Goal: Find specific page/section: Find specific page/section

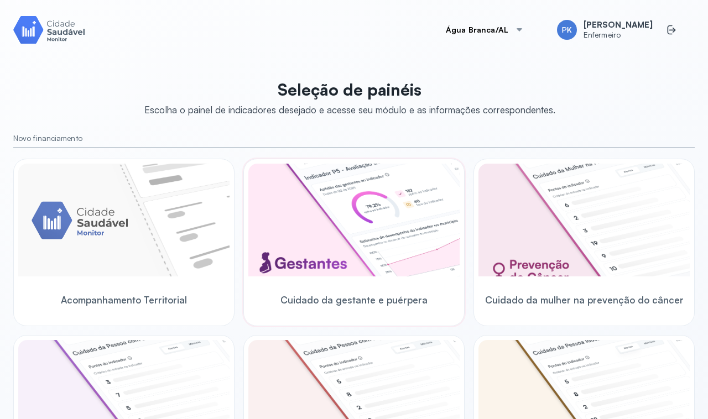
click at [308, 241] on img at bounding box center [353, 220] width 211 height 113
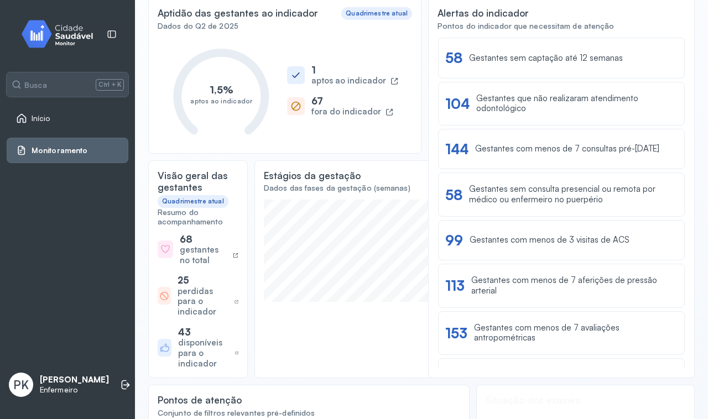
scroll to position [69, 0]
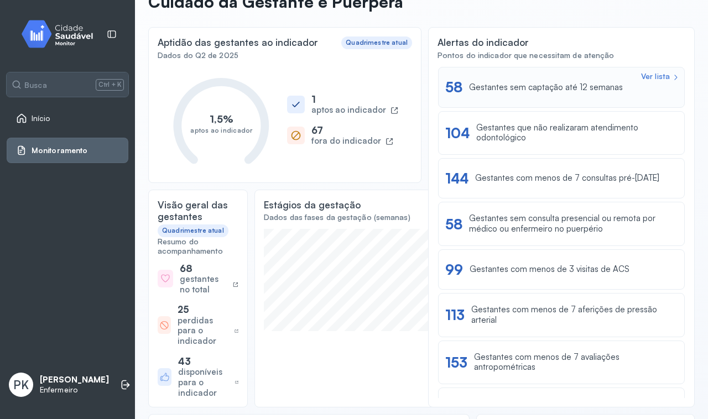
click at [488, 82] on div "Gestantes sem captação até 12 semanas" at bounding box center [546, 87] width 154 height 11
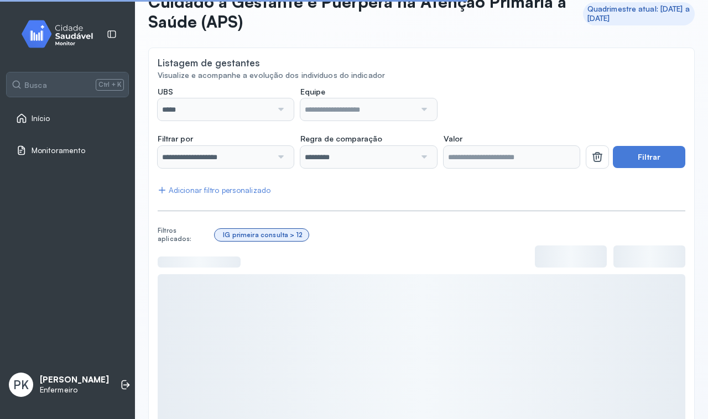
click at [282, 114] on div at bounding box center [279, 109] width 15 height 22
click at [274, 111] on div at bounding box center [279, 109] width 15 height 22
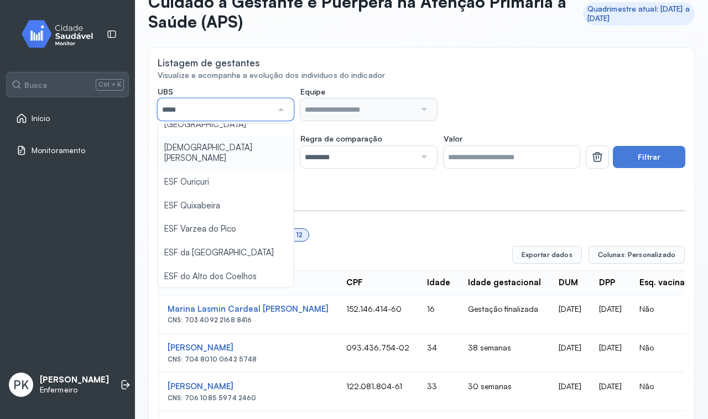
scroll to position [69, 0]
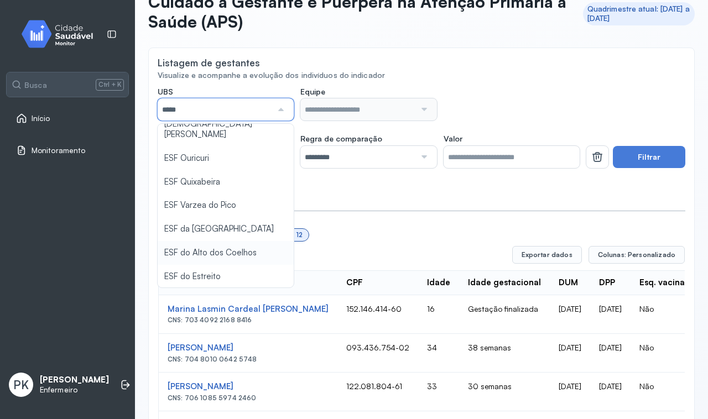
type input "*****"
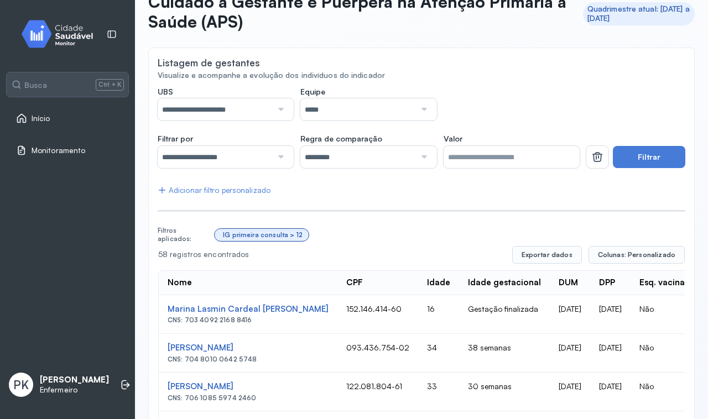
click at [647, 158] on button "Filtrar" at bounding box center [649, 157] width 72 height 22
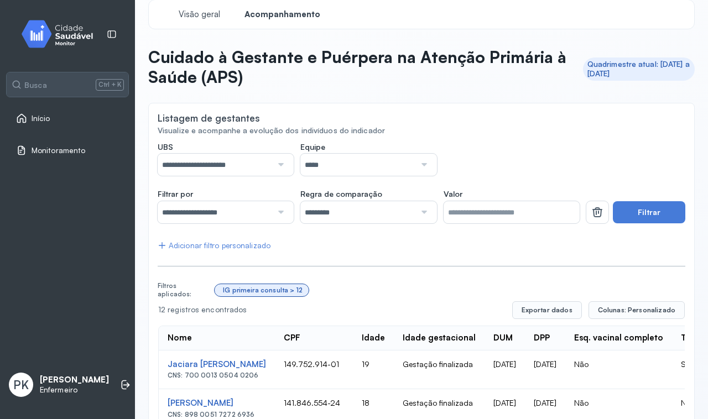
scroll to position [0, 0]
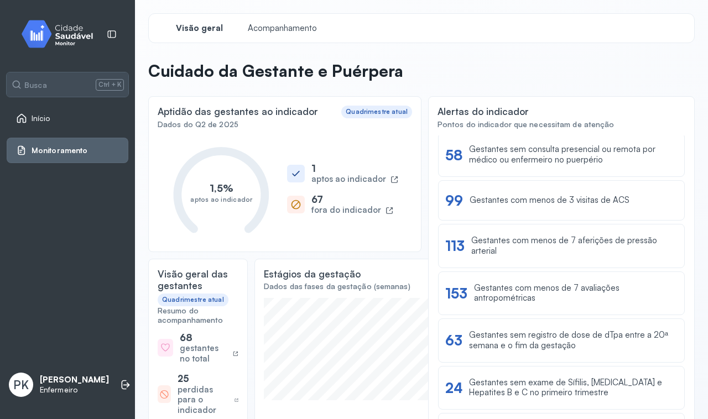
scroll to position [178, 0]
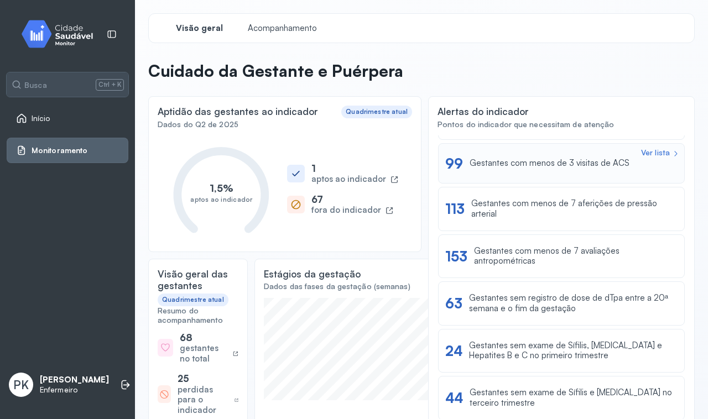
click at [458, 161] on div "Ver lista 99 Gestantes com menos de 3 visitas de ACS" at bounding box center [561, 163] width 232 height 17
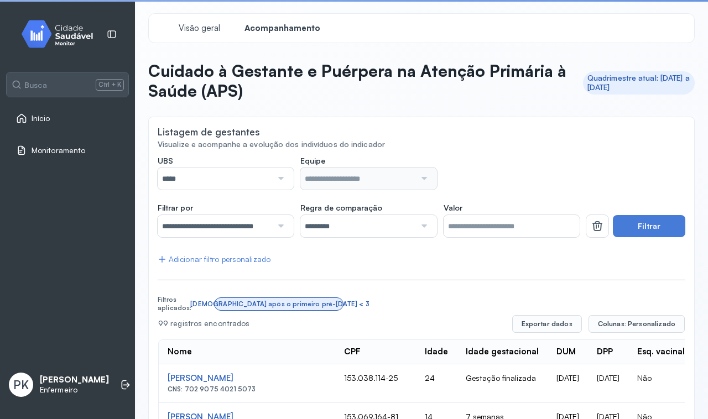
click at [280, 178] on div at bounding box center [279, 179] width 15 height 22
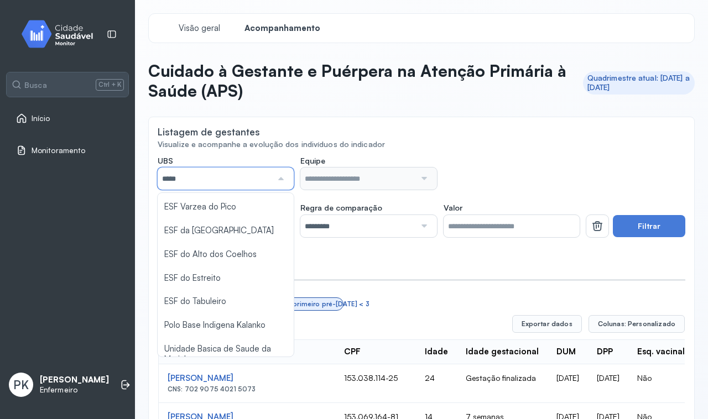
scroll to position [138, 0]
type input "*****"
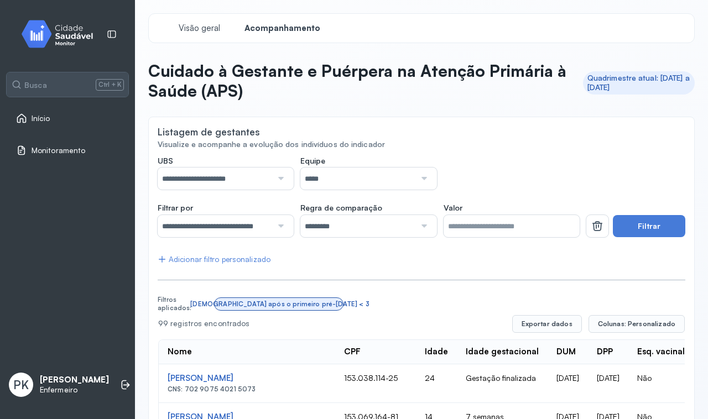
click at [629, 228] on button "Filtrar" at bounding box center [649, 226] width 72 height 22
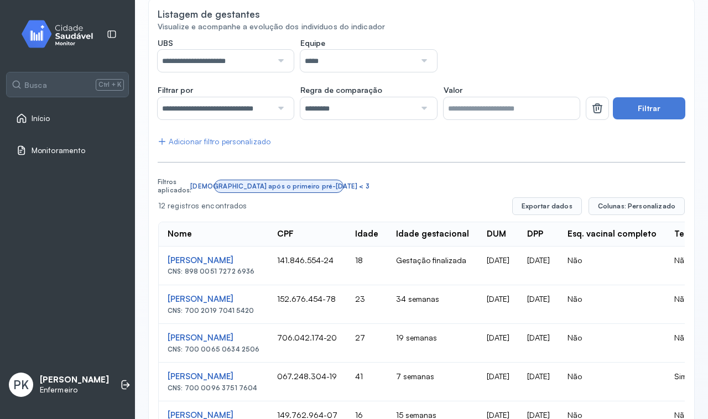
scroll to position [0, 0]
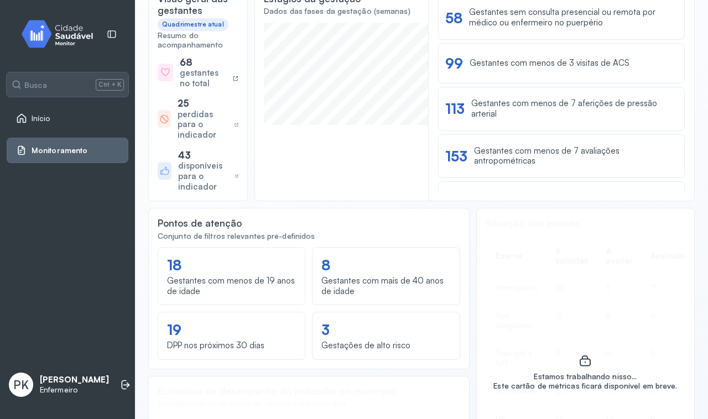
scroll to position [276, 0]
